Goal: Book appointment/travel/reservation

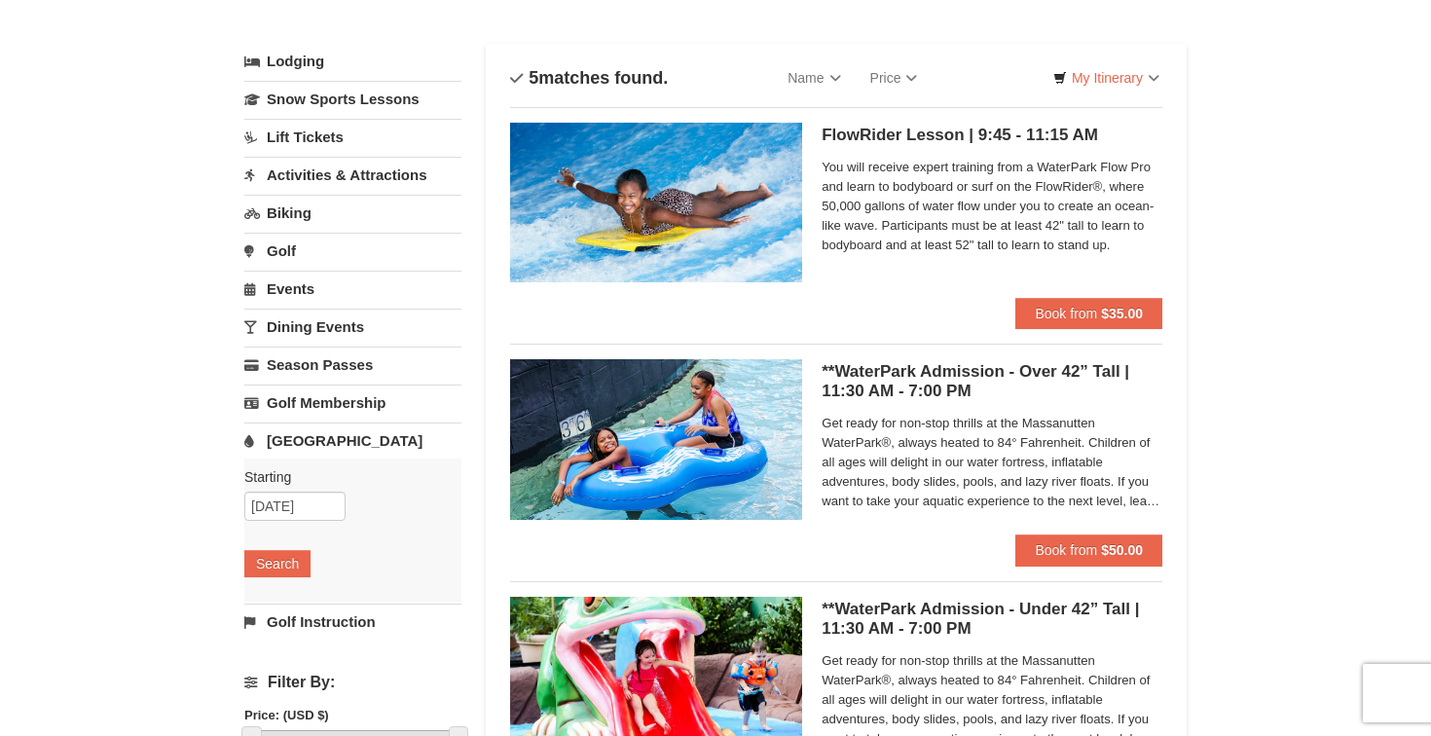
scroll to position [85, 0]
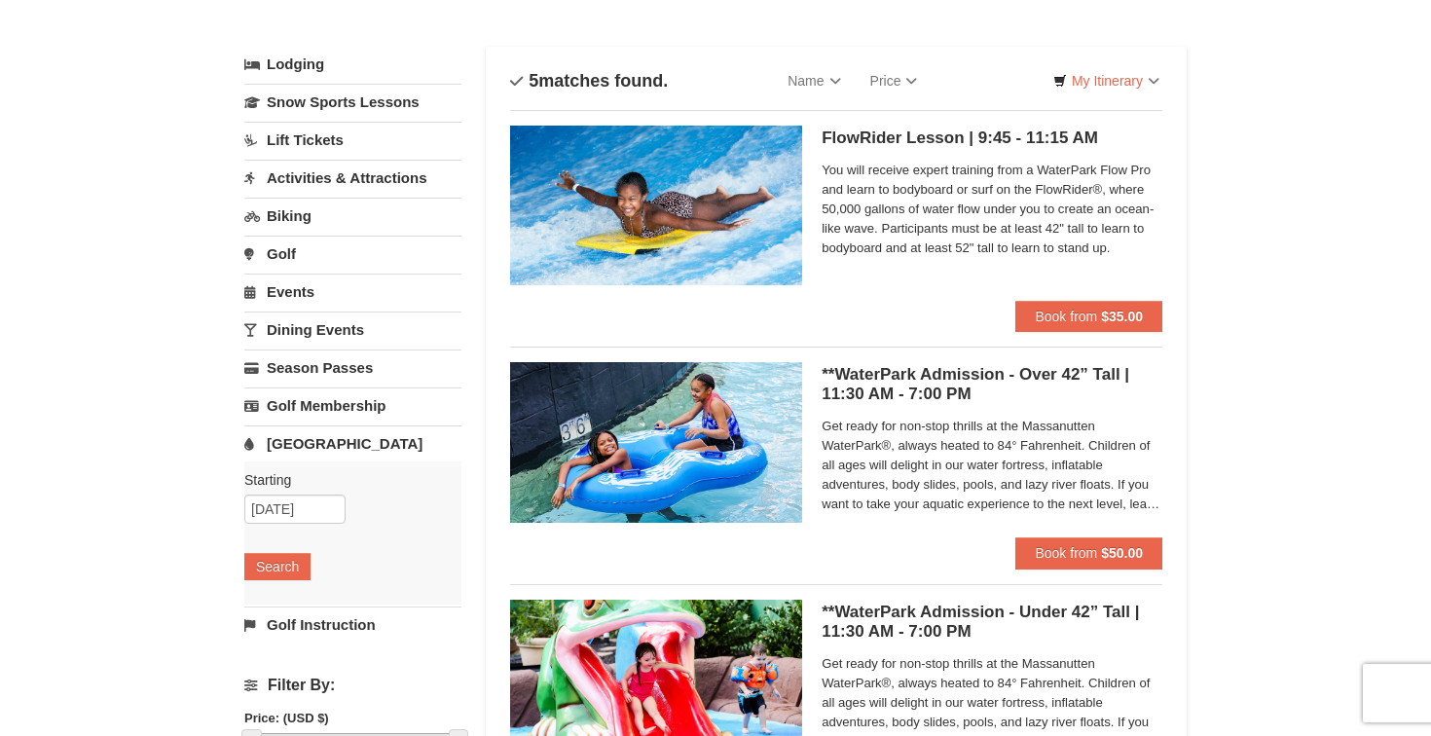
click at [403, 180] on link "Activities & Attractions" at bounding box center [352, 178] width 217 height 36
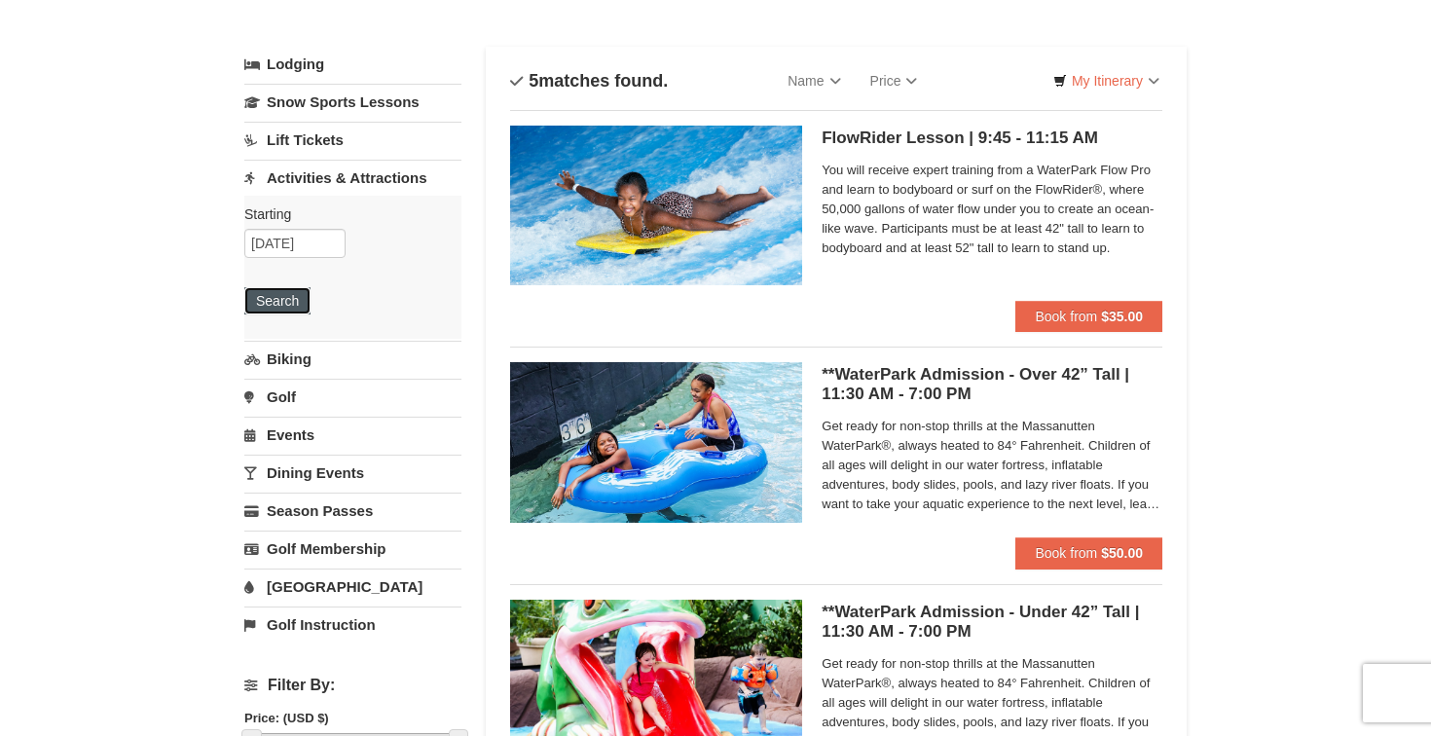
click at [299, 301] on button "Search" at bounding box center [277, 300] width 66 height 27
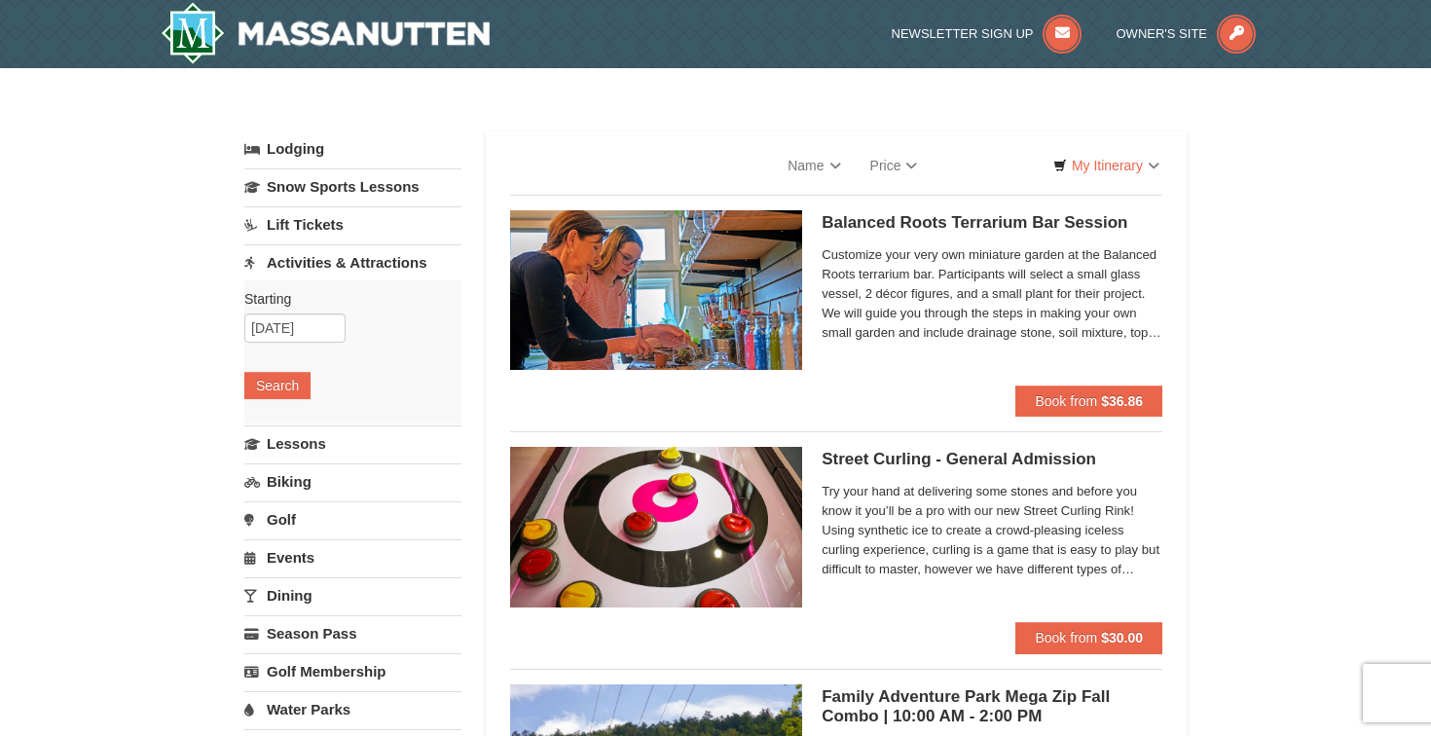
select select "9"
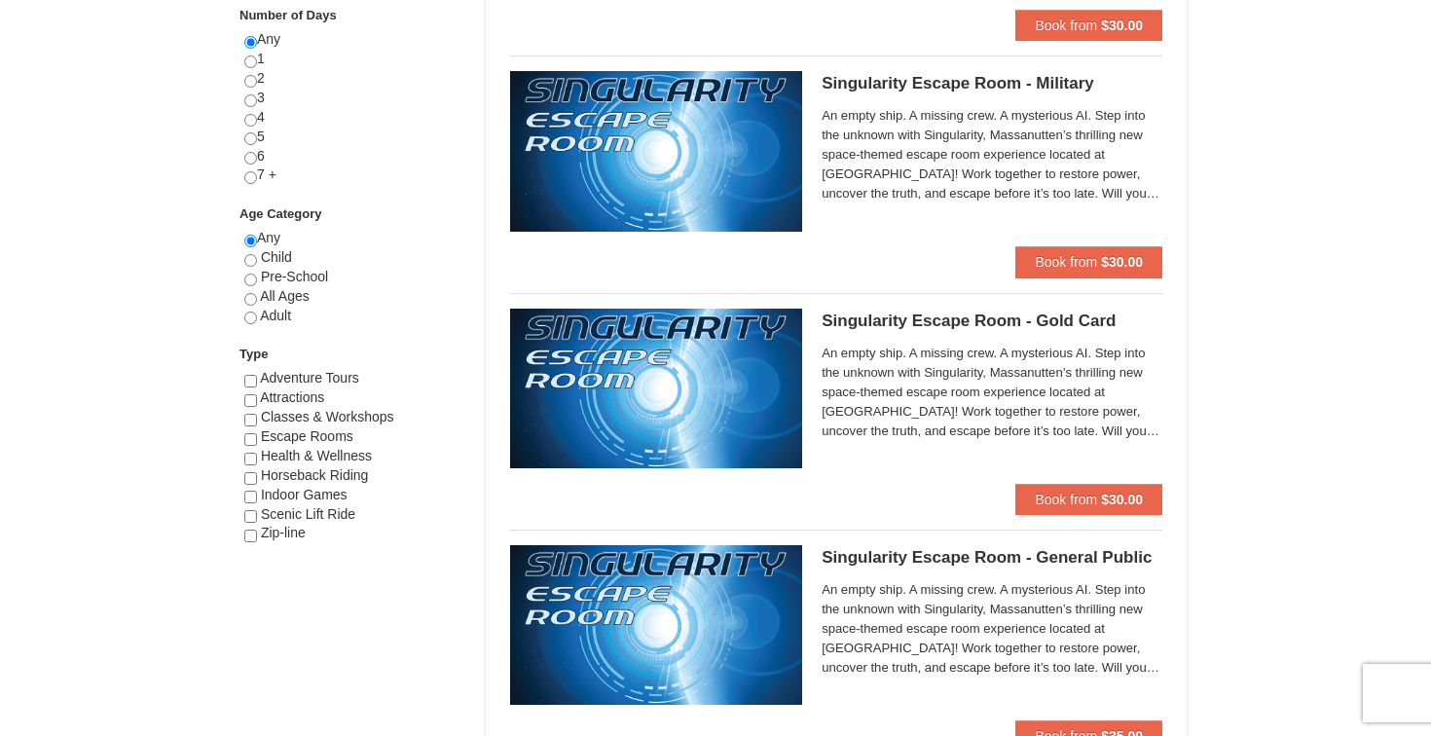
scroll to position [881, 0]
